Goal: Task Accomplishment & Management: Use online tool/utility

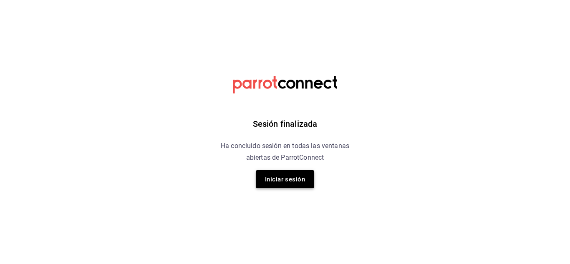
drag, startPoint x: 0, startPoint y: 0, endPoint x: 306, endPoint y: 184, distance: 357.0
click at [306, 184] on button "Iniciar sesión" at bounding box center [285, 179] width 58 height 18
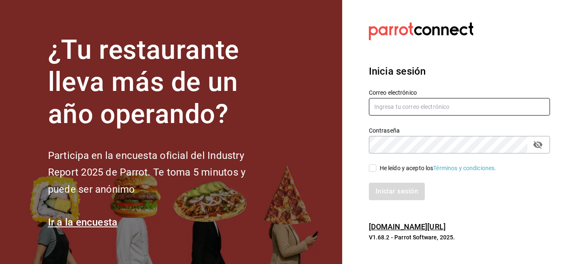
type input "victorrasmocoppel@gmail.com"
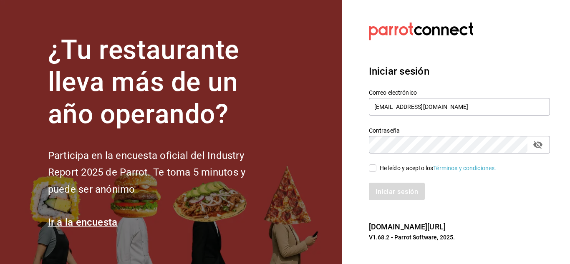
click at [369, 166] on input "He leído y acepto los Términos y condiciones." at bounding box center [373, 168] width 8 height 8
checkbox input "true"
click at [383, 187] on font "Iniciar sesión" at bounding box center [397, 191] width 43 height 8
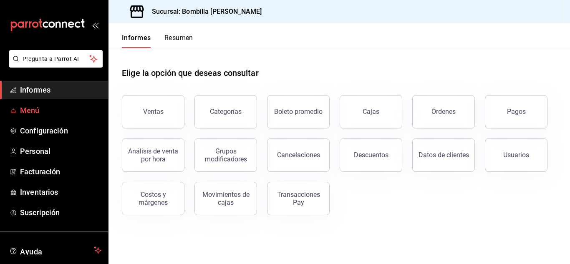
click at [37, 107] on font "Menú" at bounding box center [30, 110] width 20 height 9
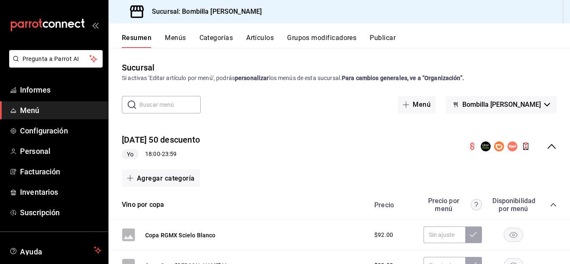
click at [275, 37] on div "Resumen Menús Categorías Artículos Grupos modificadores Publicar" at bounding box center [346, 40] width 448 height 15
click at [265, 40] on font "Artículos" at bounding box center [260, 38] width 28 height 8
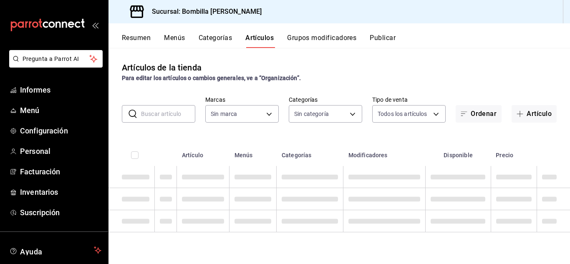
type input "0ce0eaa1-b66b-4a09-a8c1-811654410356"
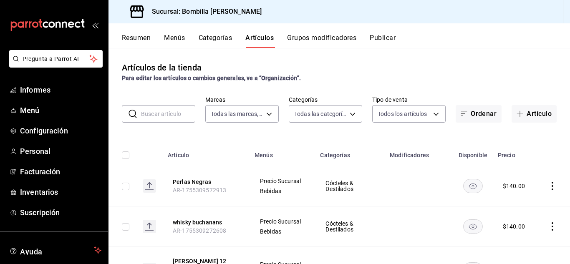
type input "e6489aae-6148-4939-8d61-b75574e673a2,6745daf8-adfa-46b3-a38e-77203fd4fabf,f7316…"
click at [527, 115] on font "Artículo" at bounding box center [539, 114] width 25 height 8
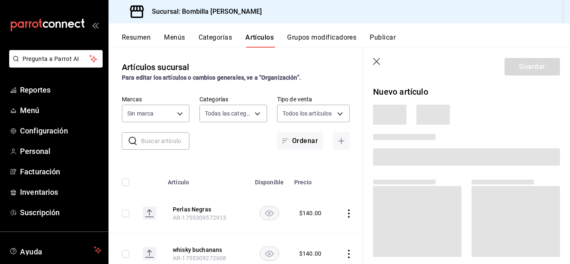
type input "e6489aae-6148-4939-8d61-b75574e673a2,6745daf8-adfa-46b3-a38e-77203fd4fabf,f7316…"
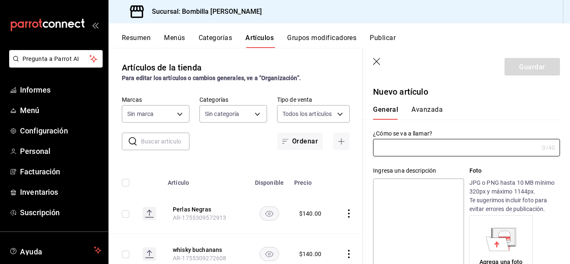
type input "0ce0eaa1-b66b-4a09-a8c1-811654410356"
click at [429, 152] on input "text" at bounding box center [456, 148] width 166 height 17
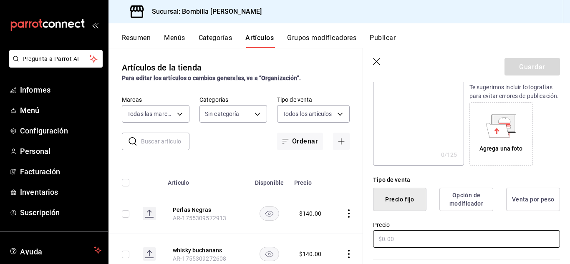
type input "Black Boss"
click at [493, 248] on input "text" at bounding box center [466, 239] width 187 height 18
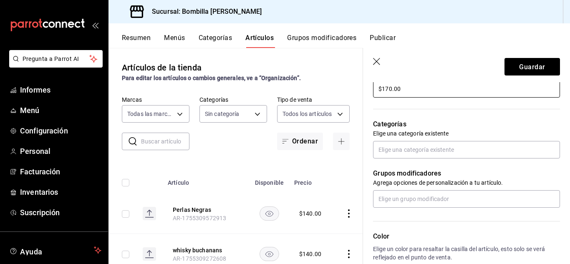
scroll to position [261, 0]
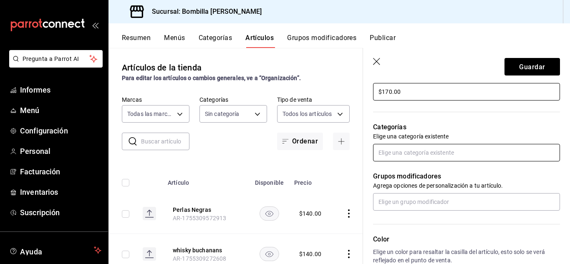
type input "$170.00"
click at [475, 154] on input "text" at bounding box center [466, 153] width 187 height 18
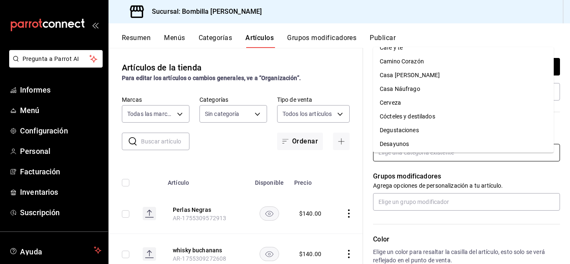
scroll to position [68, 0]
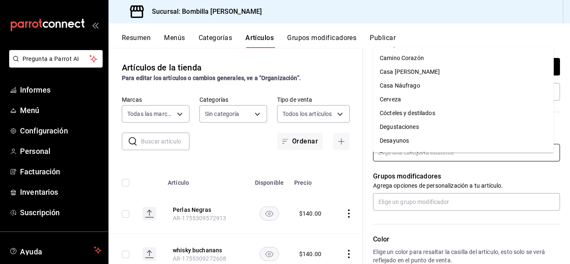
click at [491, 111] on li "Cócteles y destilados" at bounding box center [463, 113] width 181 height 14
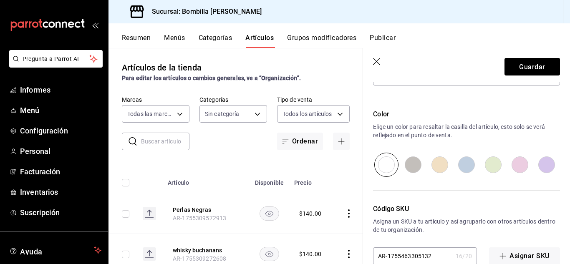
scroll to position [416, 0]
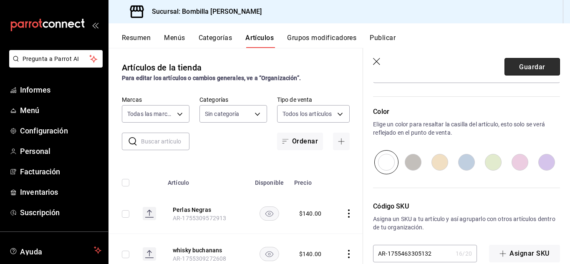
click at [518, 73] on button "Guardar" at bounding box center [533, 67] width 56 height 18
